Goal: Learn about a topic

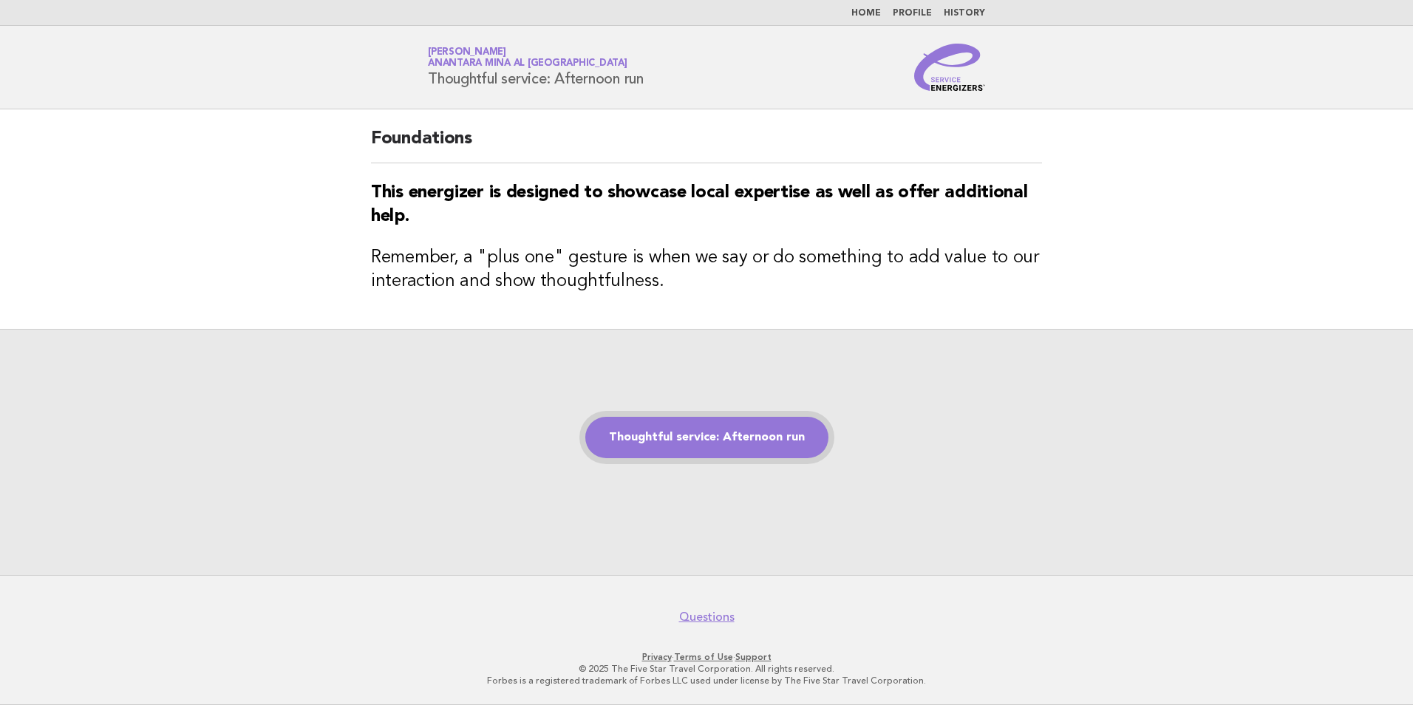
click at [719, 431] on link "Thoughtful service: Afternoon run" at bounding box center [706, 437] width 243 height 41
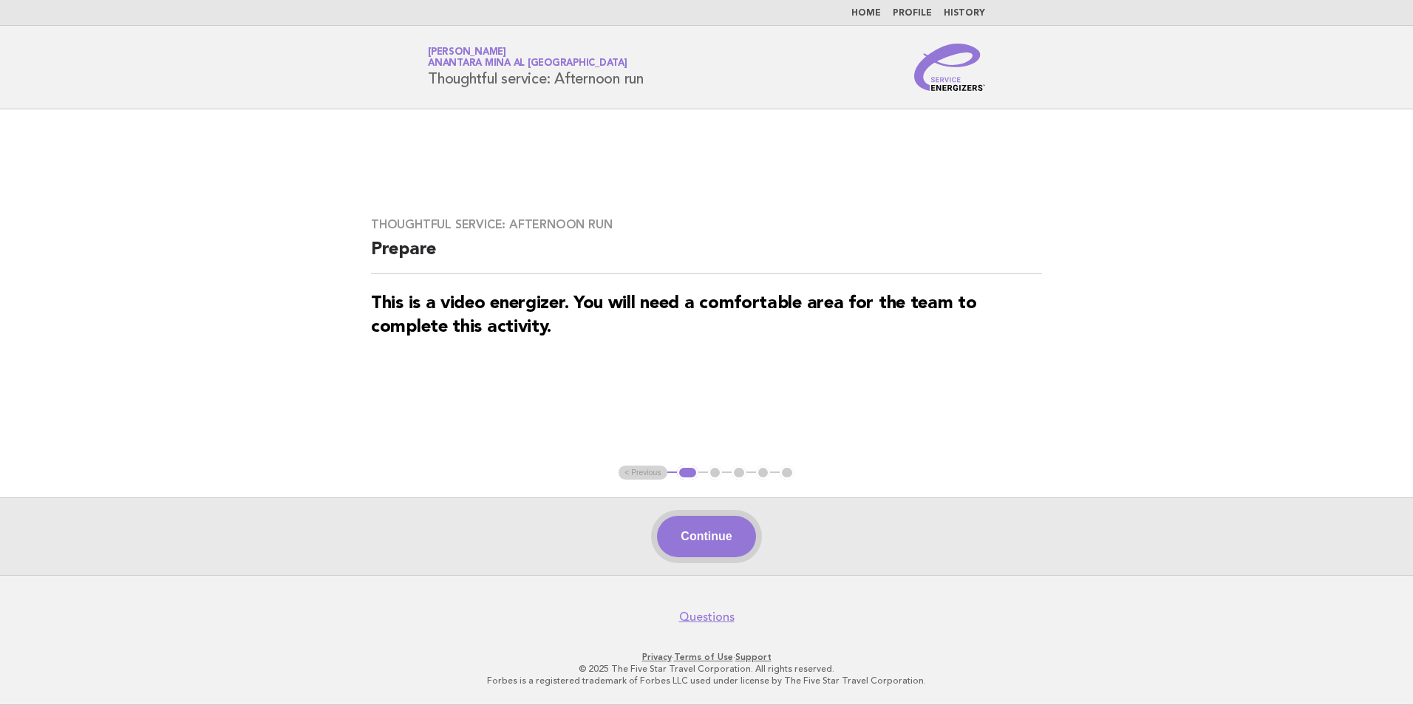
click at [690, 554] on button "Continue" at bounding box center [706, 536] width 98 height 41
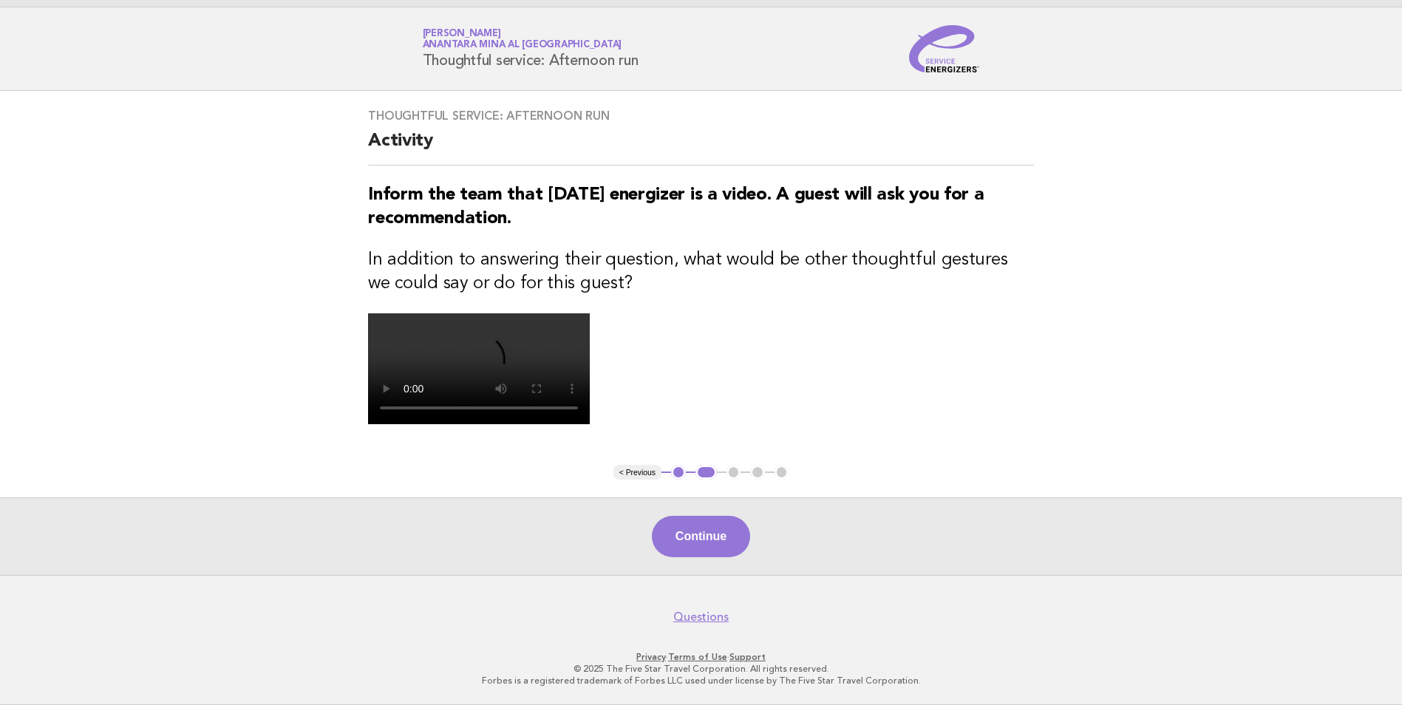
scroll to position [222, 0]
click at [293, 470] on main "Thoughtful service: Afternoon run Activity Inform the team that [DATE] energize…" at bounding box center [701, 333] width 1402 height 484
click at [1139, 171] on main "Thoughtful service: Afternoon run Activity Inform the team that [DATE] energize…" at bounding box center [701, 333] width 1402 height 484
click at [355, 465] on div "Thoughtful service: Afternoon run Activity Inform the team that [DATE] energize…" at bounding box center [700, 278] width 701 height 374
drag, startPoint x: 1062, startPoint y: 564, endPoint x: 742, endPoint y: 509, distance: 324.7
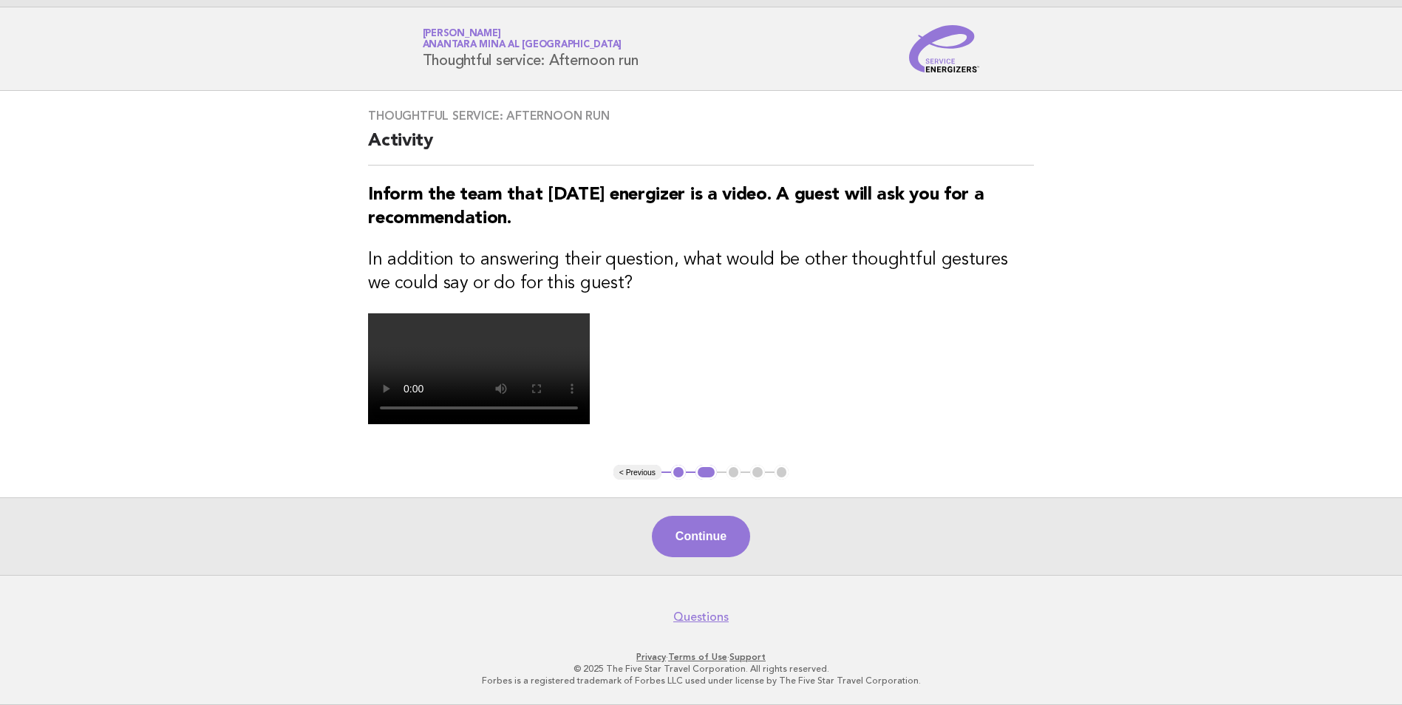
click at [1060, 563] on div "Continue" at bounding box center [701, 536] width 1402 height 78
